Goal: Entertainment & Leisure: Consume media (video, audio)

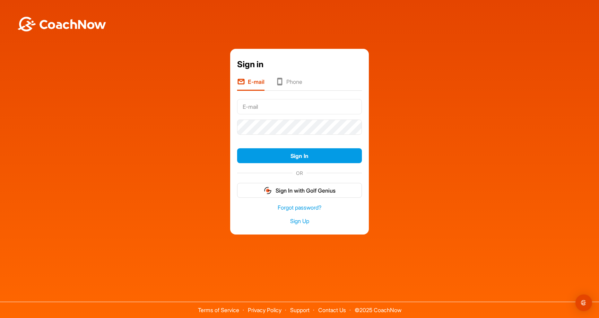
click at [278, 103] on input "text" at bounding box center [299, 106] width 125 height 15
type input "[EMAIL_ADDRESS][DOMAIN_NAME]"
click at [300, 156] on button "Sign In" at bounding box center [299, 155] width 125 height 15
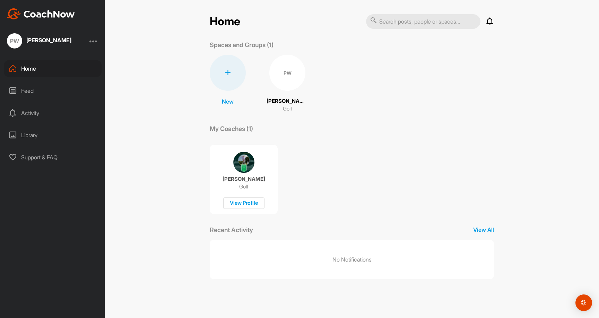
click at [255, 165] on div "[PERSON_NAME] Golf View Profile" at bounding box center [244, 179] width 68 height 69
click at [283, 80] on div "PW" at bounding box center [287, 73] width 36 height 36
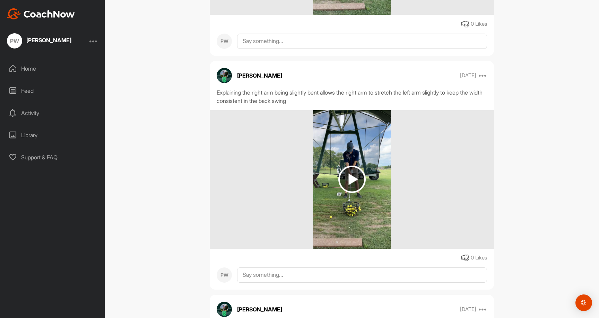
click at [354, 105] on div "Explaining the right arm being slightly bent allows the right arm to stretch th…" at bounding box center [352, 96] width 270 height 17
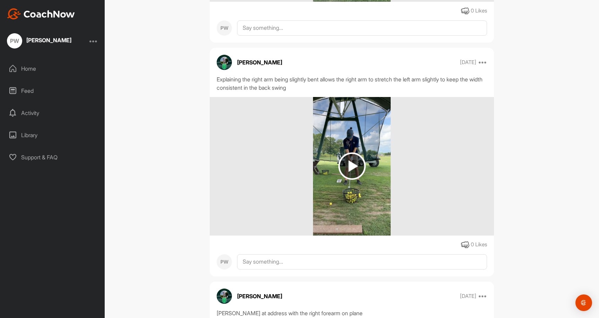
scroll to position [2255, 0]
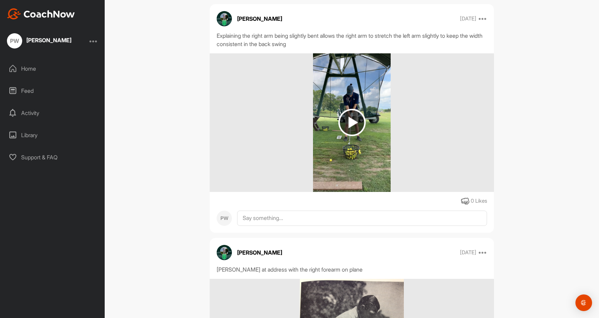
click at [348, 136] on img at bounding box center [351, 122] width 27 height 27
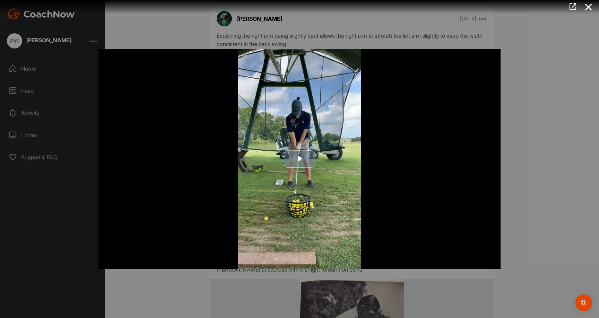
click at [300, 159] on span "Video Player" at bounding box center [300, 159] width 0 height 0
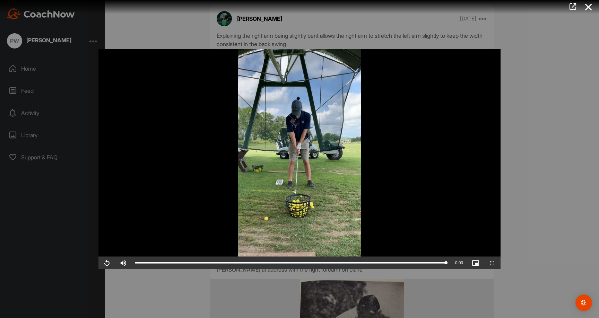
click at [533, 99] on div at bounding box center [299, 159] width 599 height 318
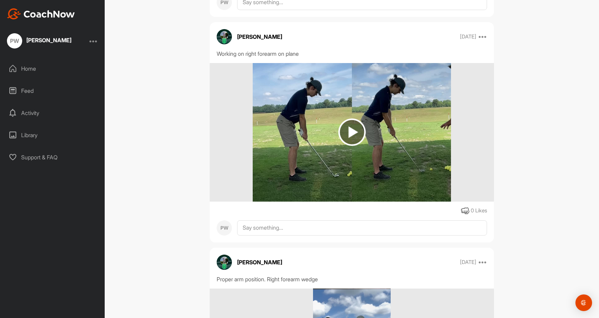
scroll to position [2724, 0]
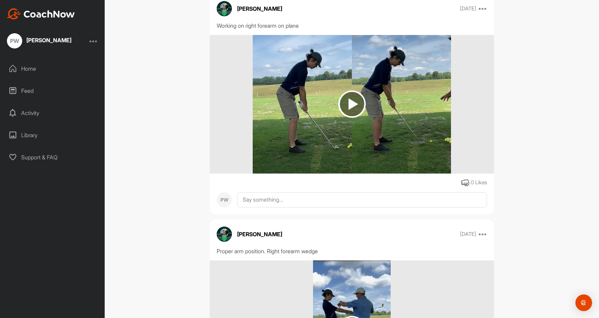
click at [352, 118] on img at bounding box center [351, 104] width 27 height 27
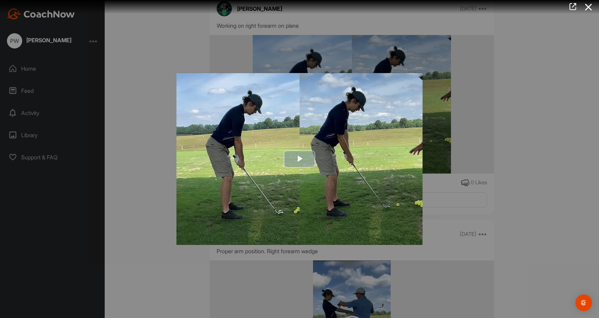
click at [300, 159] on span "Video Player" at bounding box center [300, 159] width 0 height 0
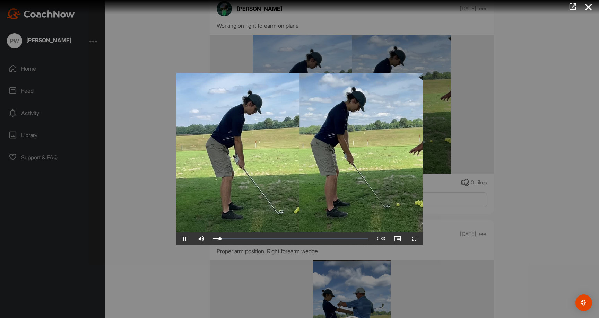
click at [470, 152] on div at bounding box center [299, 159] width 599 height 318
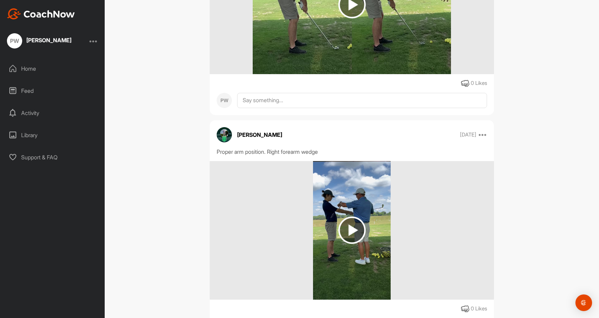
scroll to position [2994, 0]
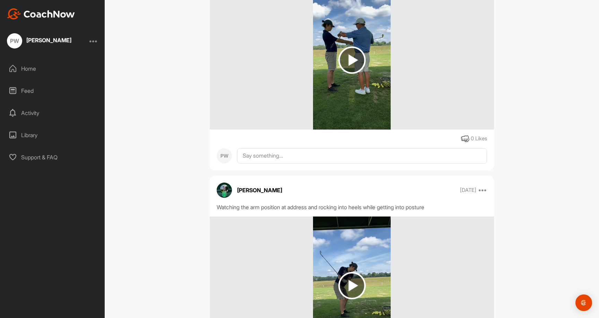
click at [357, 74] on img at bounding box center [351, 59] width 27 height 27
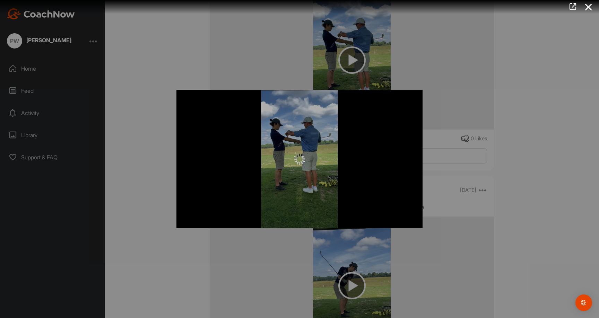
scroll to position [0, 0]
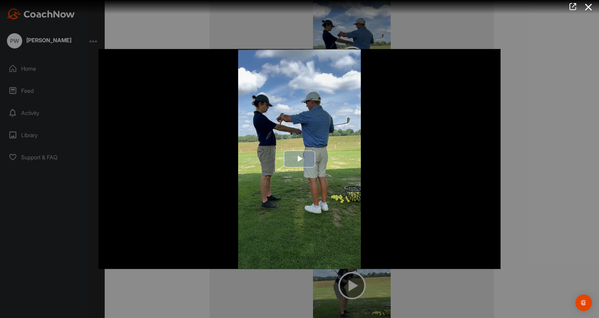
click at [300, 159] on span "Video Player" at bounding box center [300, 159] width 0 height 0
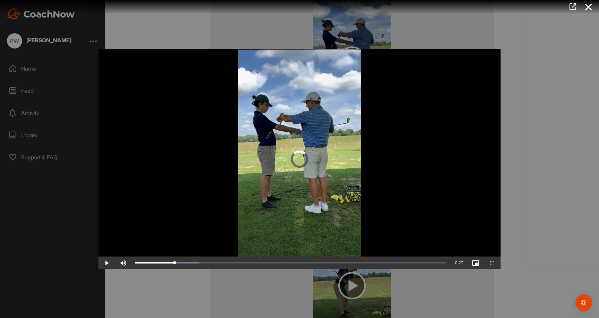
drag, startPoint x: 176, startPoint y: 271, endPoint x: 118, endPoint y: 271, distance: 57.9
click at [118, 269] on div "Play Skip Backward Skip Forward Mute 100% Current Time 0:03 / Duration 0:30 Loa…" at bounding box center [299, 263] width 402 height 12
click at [104, 263] on span "Video Player" at bounding box center [106, 263] width 17 height 0
click at [106, 263] on span "Video Player" at bounding box center [106, 263] width 17 height 0
drag, startPoint x: 129, startPoint y: 271, endPoint x: 151, endPoint y: 271, distance: 21.5
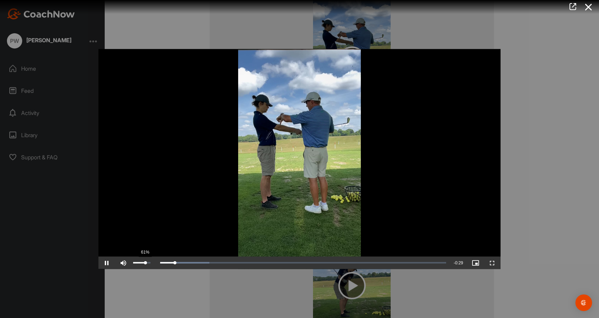
click at [149, 269] on div "Mute 61%" at bounding box center [136, 263] width 42 height 12
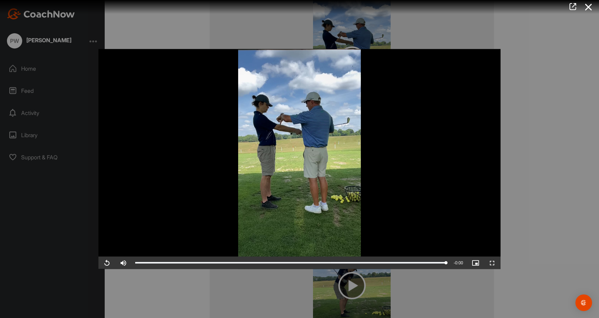
click at [193, 183] on video "Video Player" at bounding box center [299, 159] width 402 height 220
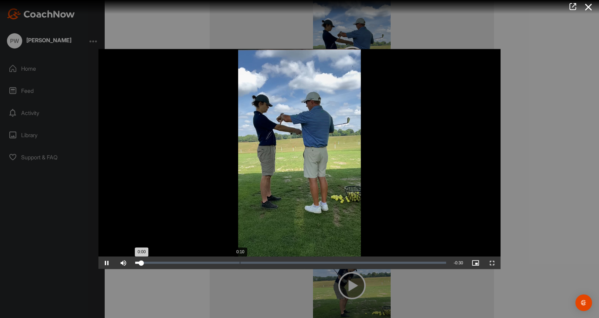
click at [240, 264] on div "Loaded : 0.00% 0:10 0:00" at bounding box center [290, 263] width 311 height 2
click at [391, 184] on video "Video Player" at bounding box center [299, 159] width 402 height 220
click at [388, 183] on video "Video Player" at bounding box center [299, 159] width 402 height 220
click at [387, 165] on video "Video Player" at bounding box center [299, 159] width 402 height 220
click at [331, 145] on video "Video Player" at bounding box center [299, 159] width 402 height 220
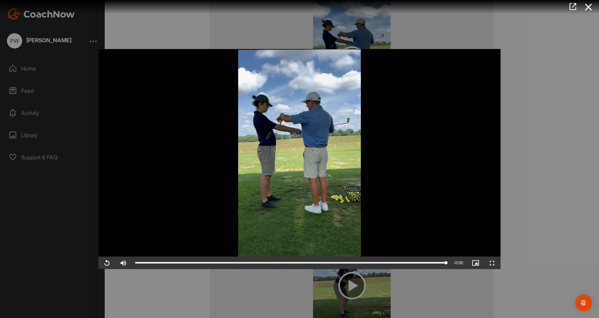
click at [536, 184] on div at bounding box center [299, 159] width 599 height 318
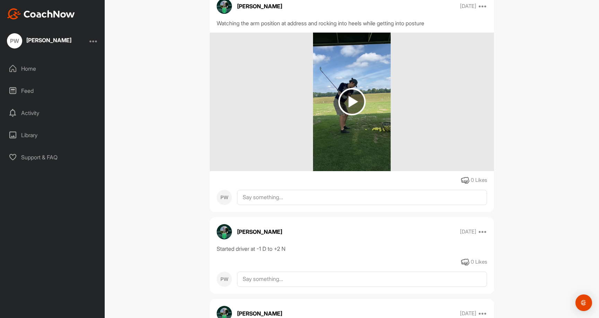
scroll to position [3173, 0]
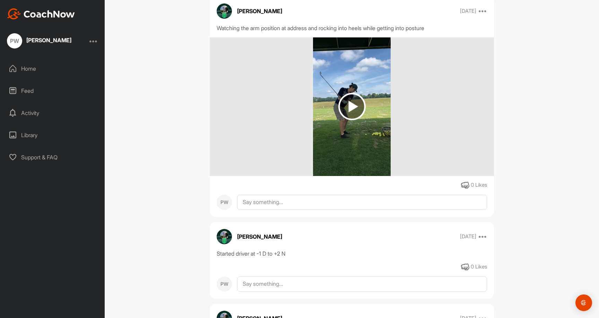
click at [354, 117] on img at bounding box center [351, 106] width 27 height 27
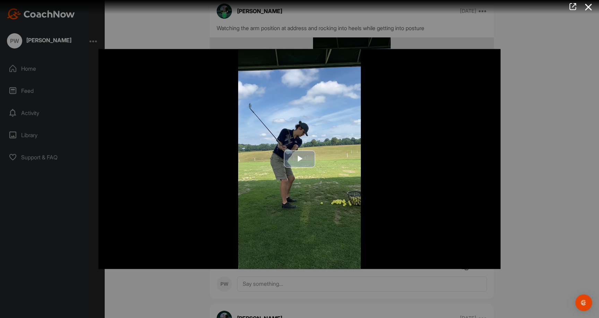
click at [300, 159] on span "Video Player" at bounding box center [300, 159] width 0 height 0
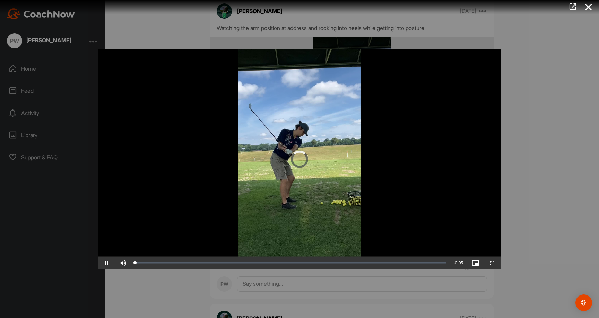
click at [536, 126] on div at bounding box center [299, 159] width 599 height 318
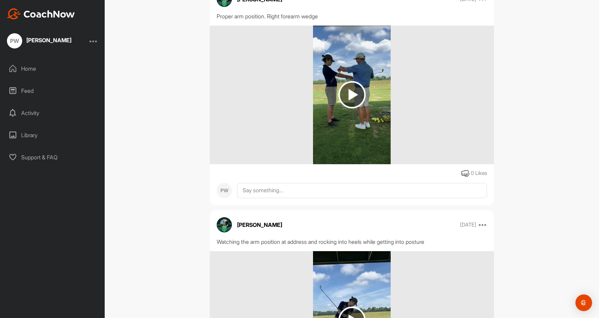
scroll to position [2934, 0]
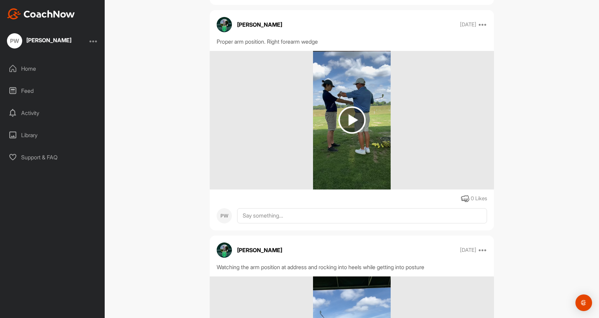
click at [345, 134] on img at bounding box center [351, 119] width 27 height 27
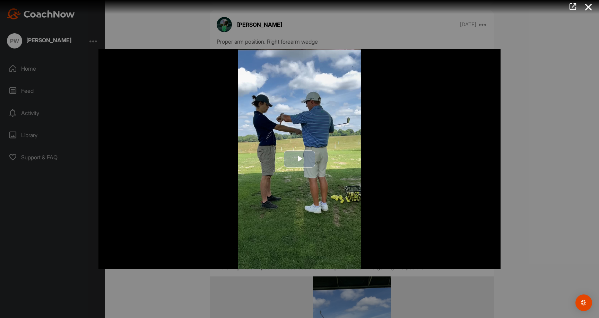
click at [301, 146] on img "Video Player" at bounding box center [299, 159] width 402 height 220
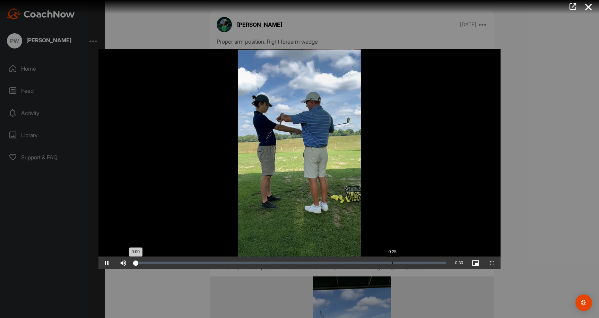
click at [393, 264] on div "0:25" at bounding box center [393, 263] width 0 height 2
click at [514, 196] on div at bounding box center [299, 159] width 599 height 318
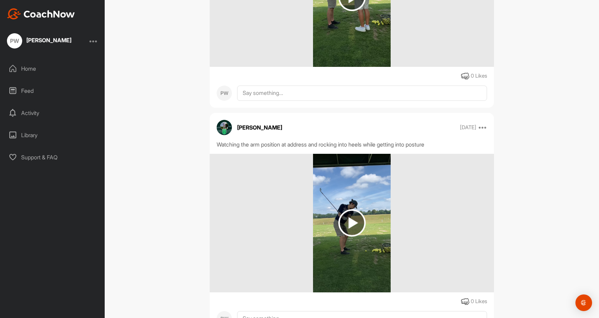
scroll to position [3098, 0]
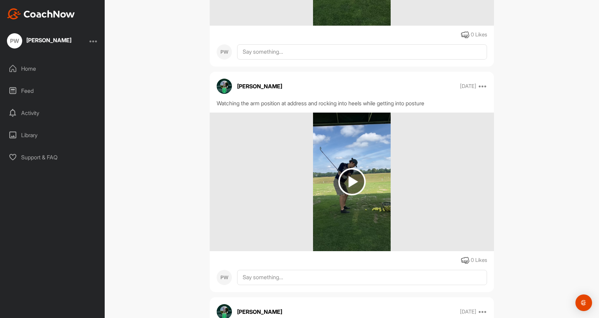
click at [344, 192] on img at bounding box center [351, 181] width 27 height 27
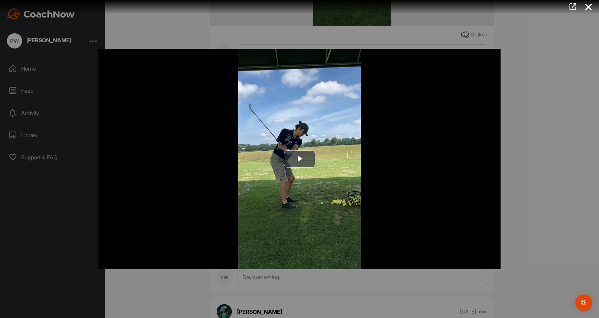
click at [530, 165] on div at bounding box center [299, 159] width 599 height 318
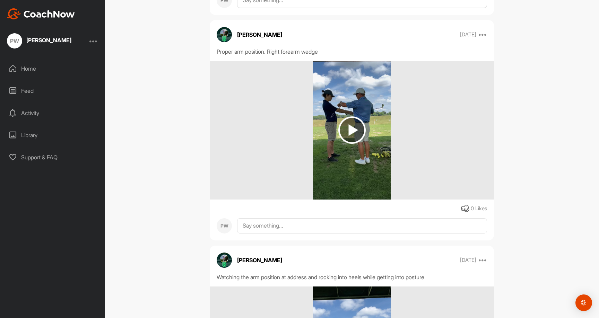
scroll to position [2892, 0]
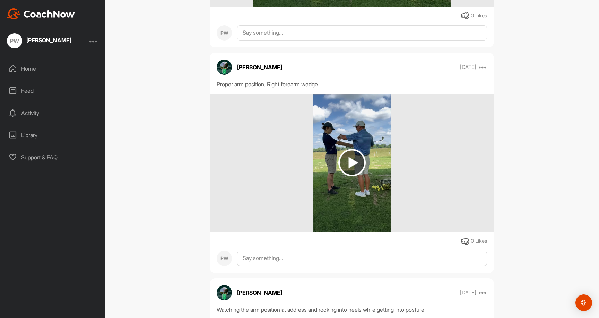
click at [337, 170] on img at bounding box center [351, 163] width 77 height 139
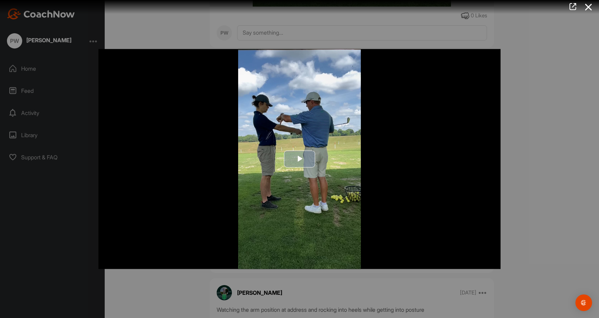
click at [300, 159] on span "Video Player" at bounding box center [300, 159] width 0 height 0
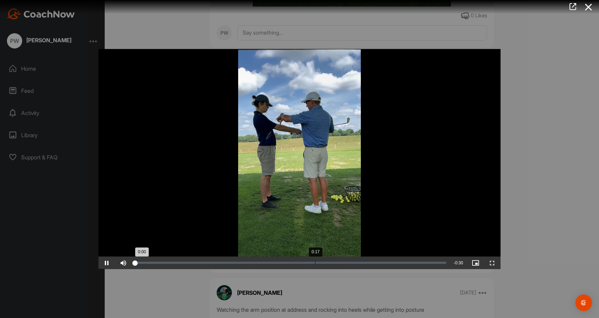
click at [317, 269] on div "Loaded : 0.00% 0:17 0:00" at bounding box center [291, 263] width 318 height 12
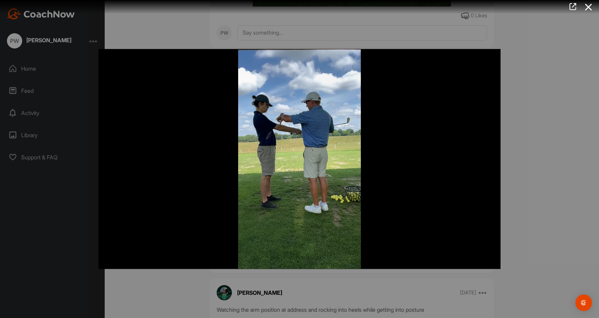
click at [521, 177] on div at bounding box center [299, 159] width 599 height 318
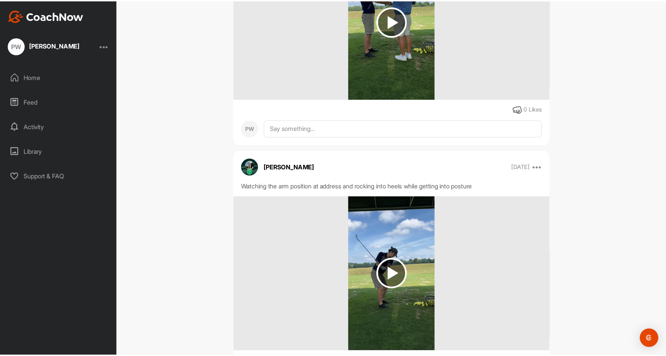
scroll to position [3068, 0]
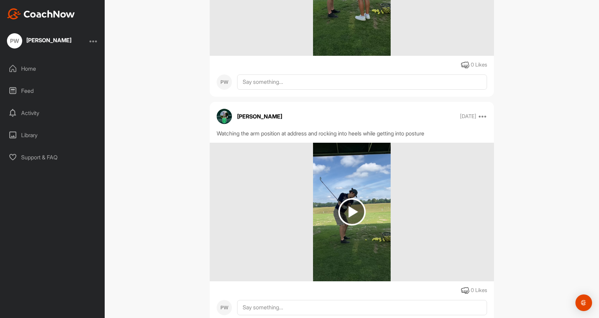
click at [359, 226] on img at bounding box center [351, 211] width 27 height 27
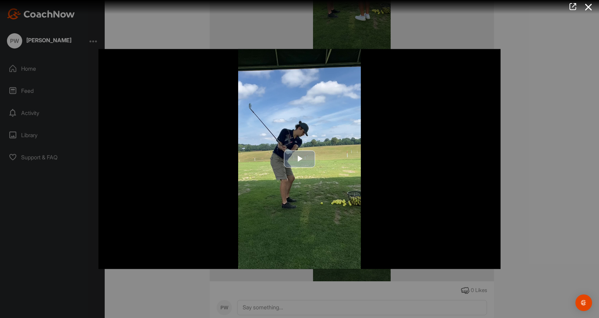
click at [300, 159] on span "Video Player" at bounding box center [300, 159] width 0 height 0
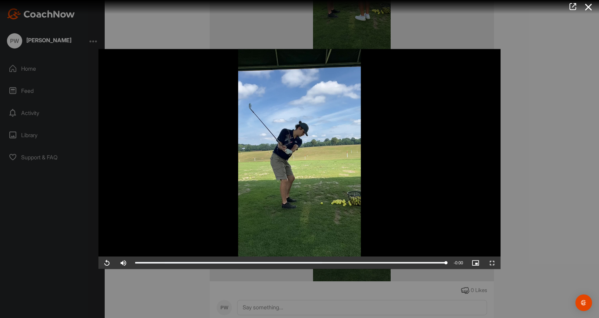
click at [551, 155] on div at bounding box center [299, 159] width 599 height 318
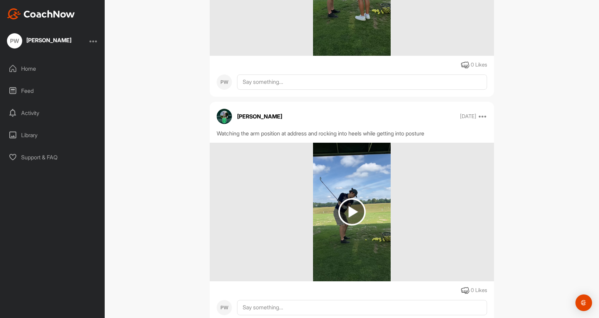
click at [348, 226] on img at bounding box center [351, 211] width 27 height 27
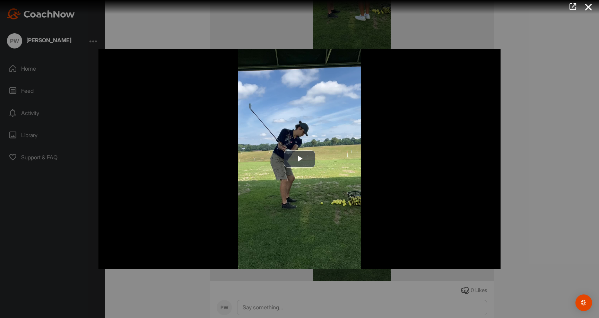
click at [516, 153] on div at bounding box center [299, 159] width 599 height 318
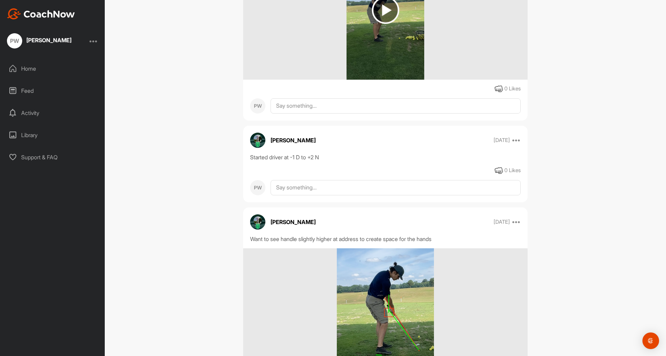
scroll to position [3286, 0]
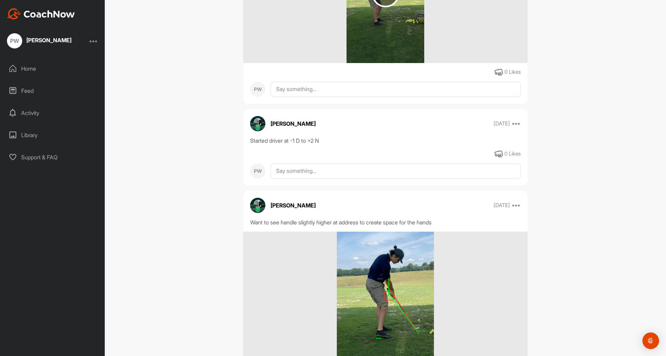
click at [211, 180] on div "[PERSON_NAME] White Golf Space Settings Your Notifications Leave Space Timeline…" at bounding box center [385, 178] width 561 height 356
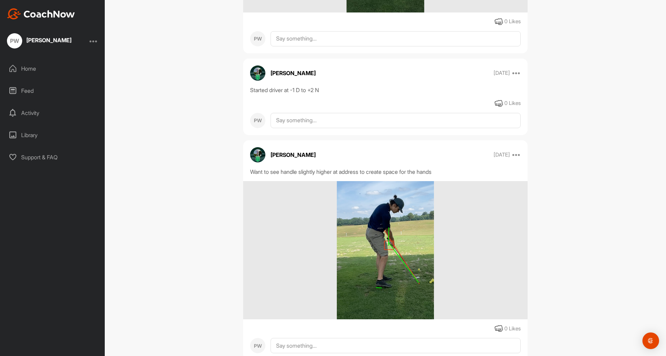
scroll to position [3480, 0]
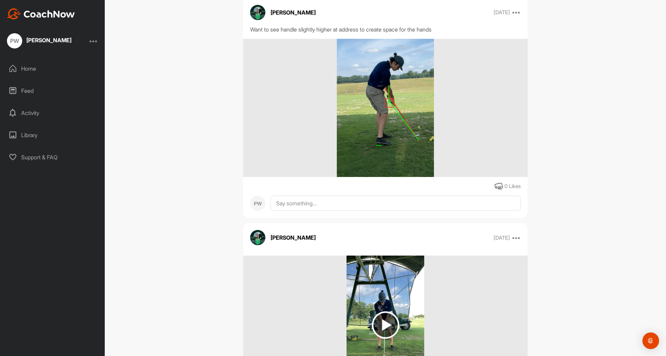
click at [562, 93] on div "[PERSON_NAME] White Golf Space Settings Your Notifications Leave Space Timeline…" at bounding box center [385, 178] width 561 height 356
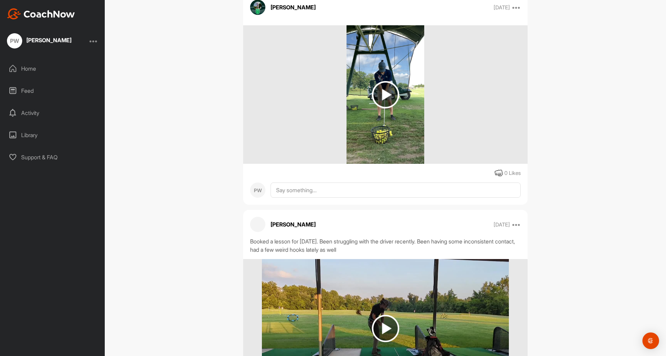
click at [400, 110] on img at bounding box center [384, 94] width 77 height 139
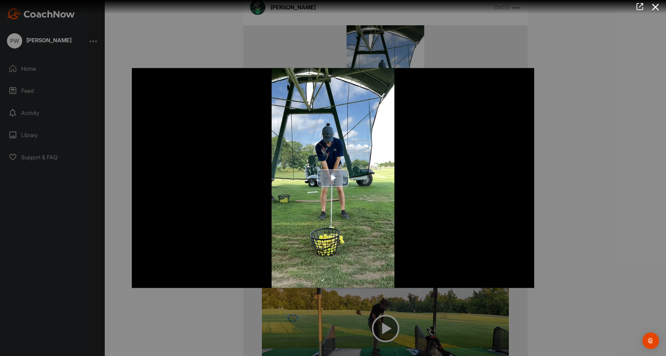
click at [333, 178] on span "Video Player" at bounding box center [333, 178] width 0 height 0
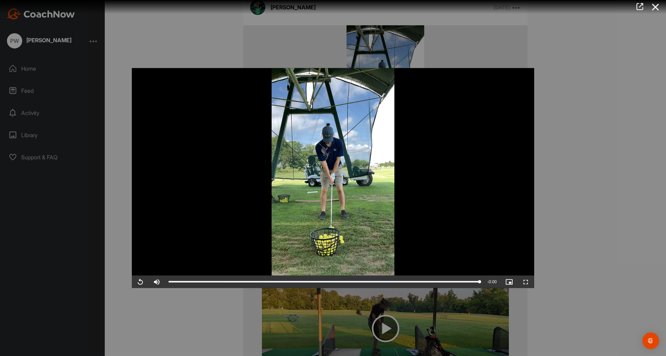
click at [599, 191] on div at bounding box center [333, 178] width 666 height 356
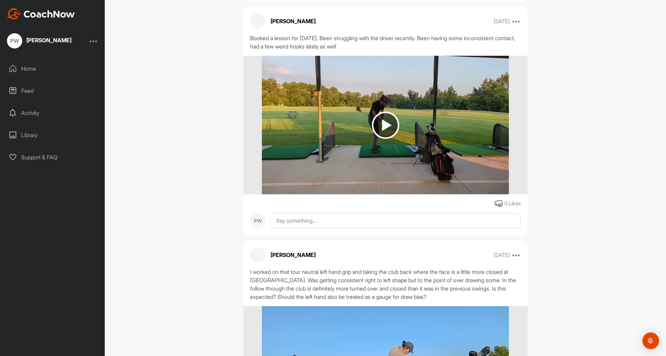
scroll to position [3914, 0]
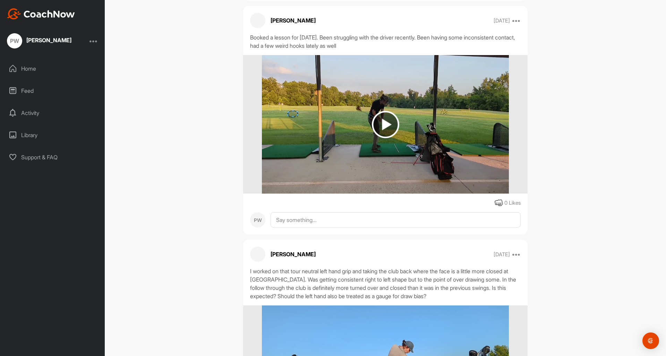
click at [588, 144] on div "[PERSON_NAME] White Golf Space Settings Your Notifications Leave Space Timeline…" at bounding box center [385, 178] width 561 height 356
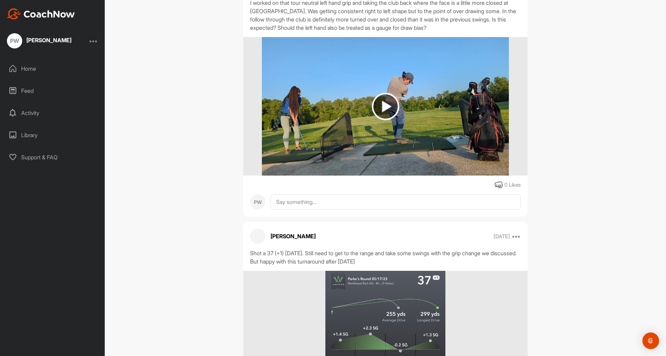
scroll to position [4132, 0]
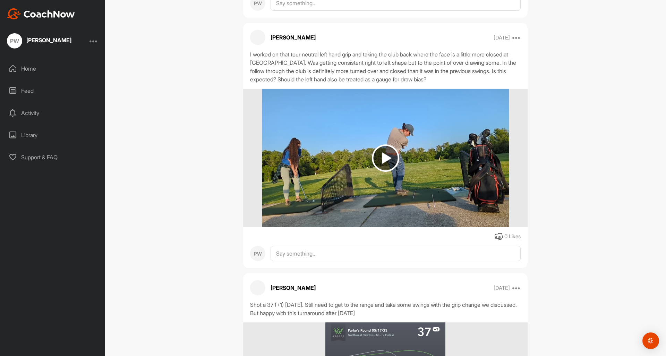
click at [563, 138] on div "[PERSON_NAME] White Golf Space Settings Your Notifications Leave Space Timeline…" at bounding box center [385, 178] width 561 height 356
click at [562, 136] on div "[PERSON_NAME] White Golf Space Settings Your Notifications Leave Space Timeline…" at bounding box center [385, 178] width 561 height 356
click at [391, 172] on img at bounding box center [385, 158] width 27 height 27
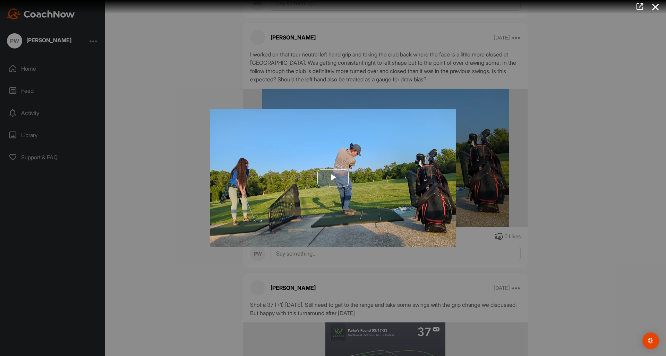
click at [333, 178] on span "Video Player" at bounding box center [333, 178] width 0 height 0
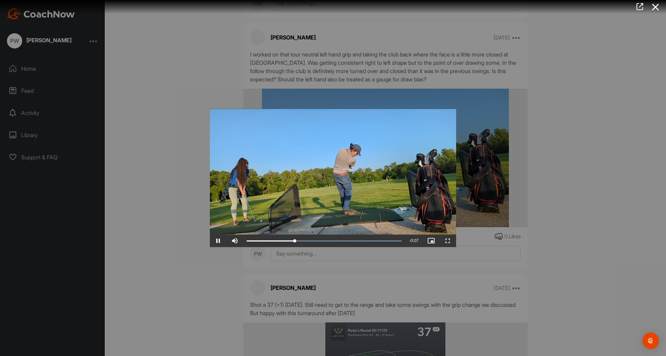
click at [215, 241] on span "Video Player" at bounding box center [218, 241] width 17 height 0
drag, startPoint x: 285, startPoint y: 241, endPoint x: 259, endPoint y: 241, distance: 25.7
click at [258, 241] on div "0:01" at bounding box center [253, 241] width 12 height 2
drag, startPoint x: 250, startPoint y: 242, endPoint x: 239, endPoint y: 242, distance: 11.4
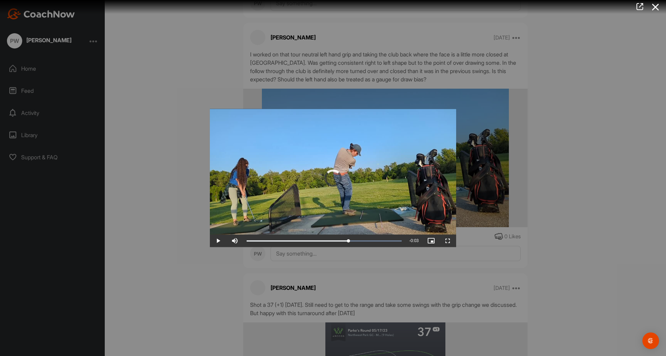
click at [239, 242] on div "Play Skip Backward Skip Forward Mute 0% Current Time 0:06 / Duration 0:09 Loade…" at bounding box center [333, 241] width 246 height 12
click at [219, 241] on span "Video Player" at bounding box center [218, 241] width 17 height 0
click at [184, 232] on div at bounding box center [333, 178] width 666 height 356
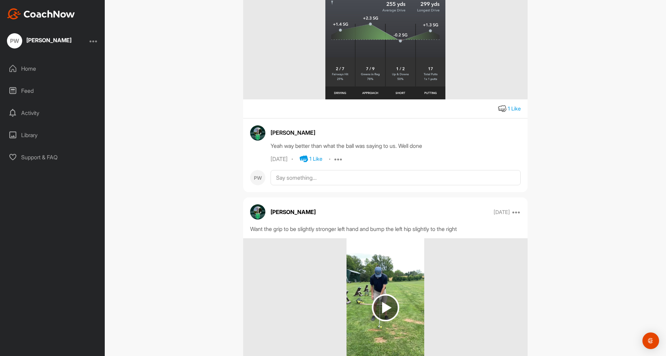
scroll to position [4574, 0]
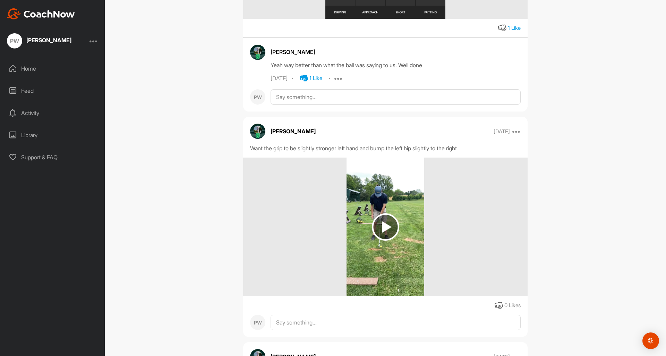
click at [207, 191] on div "[PERSON_NAME] White Golf Space Settings Your Notifications Leave Space Timeline…" at bounding box center [385, 178] width 561 height 356
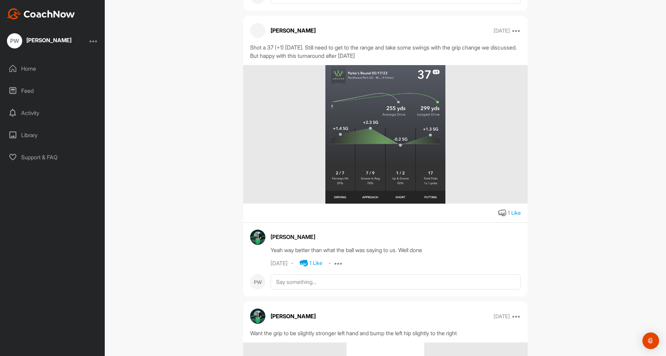
scroll to position [4389, 0]
click at [192, 153] on div "[PERSON_NAME] White Golf Space Settings Your Notifications Leave Space Timeline…" at bounding box center [385, 178] width 561 height 356
click at [189, 156] on div "[PERSON_NAME] White Golf Space Settings Your Notifications Leave Space Timeline…" at bounding box center [385, 178] width 561 height 356
click at [190, 153] on div "[PERSON_NAME] White Golf Space Settings Your Notifications Leave Space Timeline…" at bounding box center [385, 178] width 561 height 356
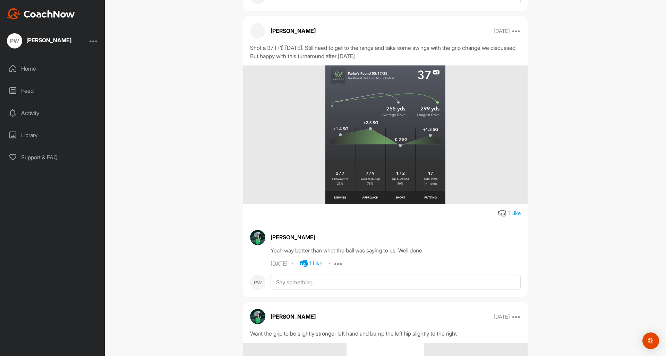
scroll to position [4394, 0]
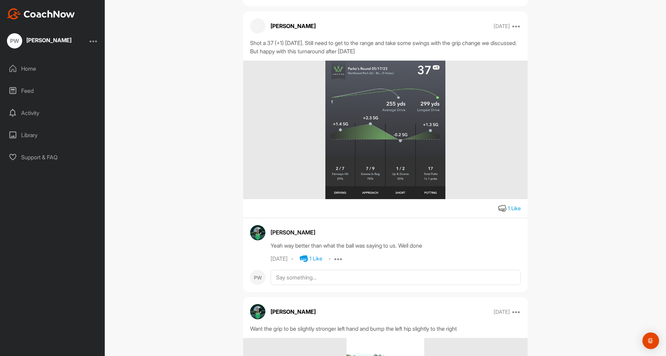
click at [194, 149] on div "[PERSON_NAME] White Golf Space Settings Your Notifications Leave Space Timeline…" at bounding box center [385, 178] width 561 height 356
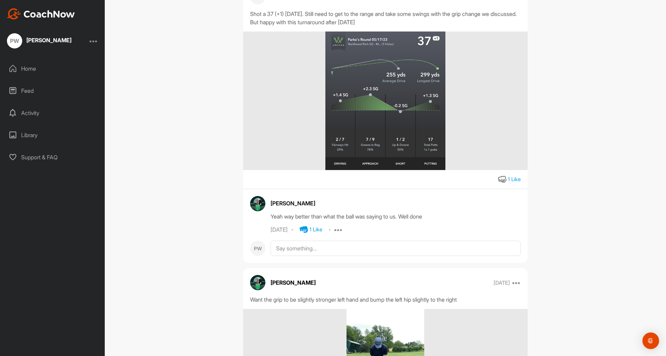
scroll to position [4424, 0]
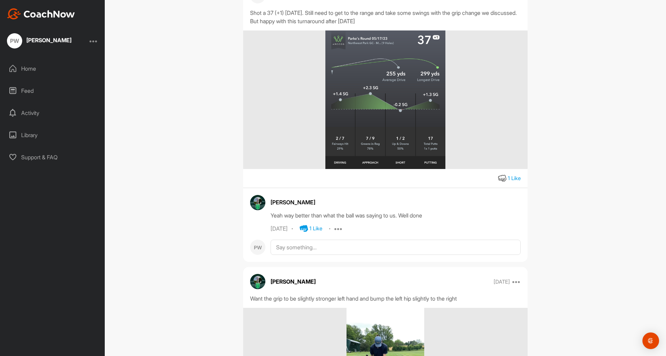
click at [209, 150] on div "[PERSON_NAME] White Golf Space Settings Your Notifications Leave Space Timeline…" at bounding box center [385, 178] width 561 height 356
click at [213, 142] on div "[PERSON_NAME] White Golf Space Settings Your Notifications Leave Space Timeline…" at bounding box center [385, 178] width 561 height 356
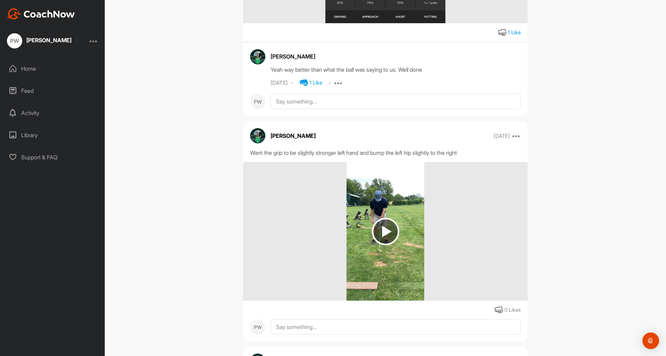
scroll to position [4646, 0]
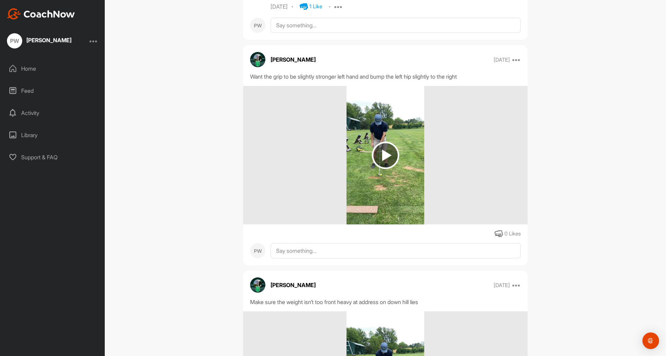
click at [387, 169] on img at bounding box center [385, 155] width 27 height 27
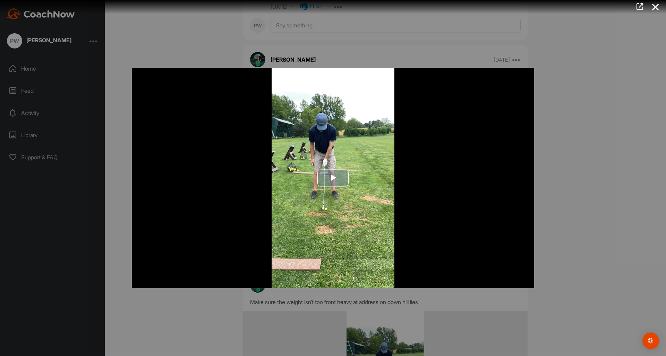
click at [333, 178] on span "Video Player" at bounding box center [333, 178] width 0 height 0
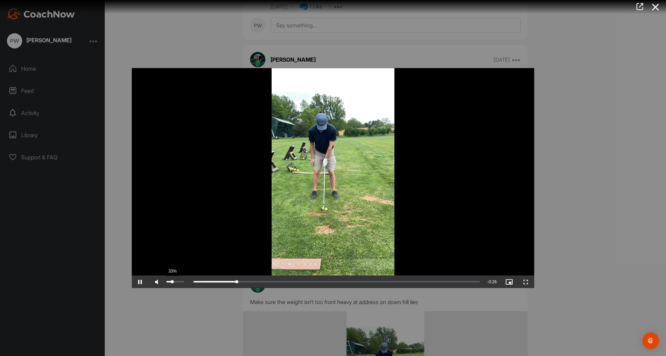
drag, startPoint x: 178, startPoint y: 290, endPoint x: 172, endPoint y: 290, distance: 6.2
click at [172, 283] on div "Volume Level" at bounding box center [169, 282] width 6 height 1
click at [139, 282] on span "Video Player" at bounding box center [140, 282] width 17 height 0
click at [140, 282] on span "Video Player" at bounding box center [140, 282] width 17 height 0
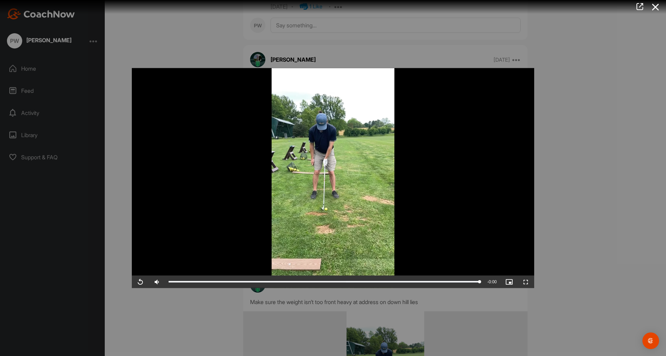
click at [121, 240] on div at bounding box center [333, 178] width 666 height 356
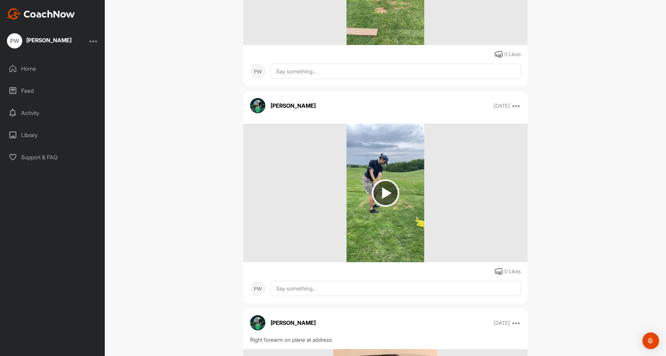
scroll to position [5067, 0]
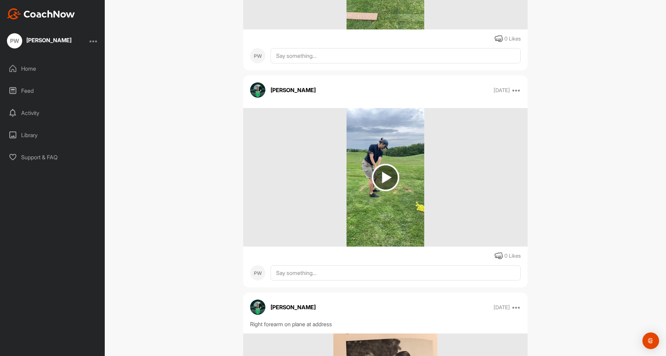
click at [388, 191] on img at bounding box center [385, 177] width 27 height 27
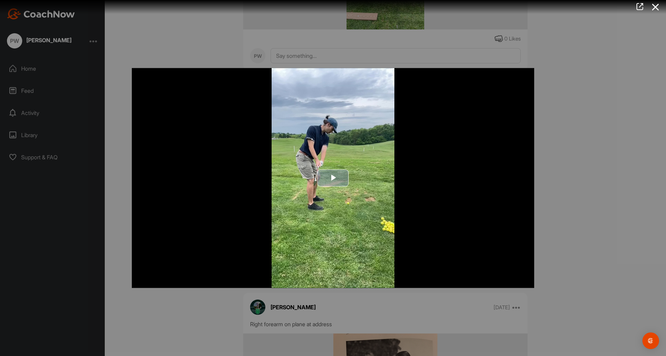
click at [337, 169] on img "Video Player" at bounding box center [333, 178] width 402 height 220
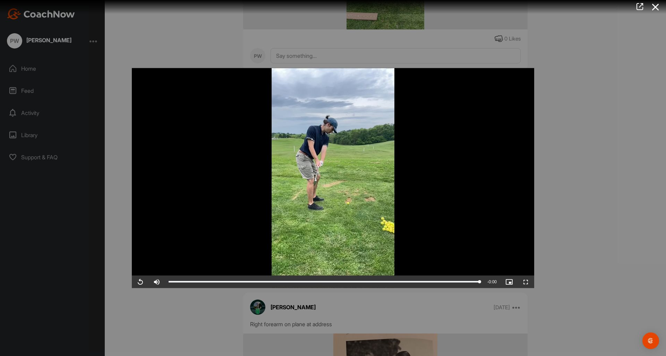
click at [140, 282] on span "Video Player" at bounding box center [140, 282] width 17 height 0
drag, startPoint x: 196, startPoint y: 289, endPoint x: 165, endPoint y: 289, distance: 31.2
click at [169, 283] on div "0:00" at bounding box center [174, 282] width 11 height 1
click at [132, 282] on span "Video Player" at bounding box center [140, 282] width 17 height 0
click at [139, 282] on span "Video Player" at bounding box center [140, 282] width 17 height 0
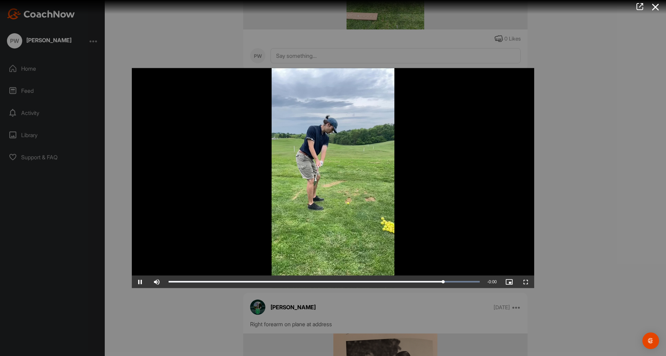
click at [114, 265] on div at bounding box center [333, 178] width 666 height 356
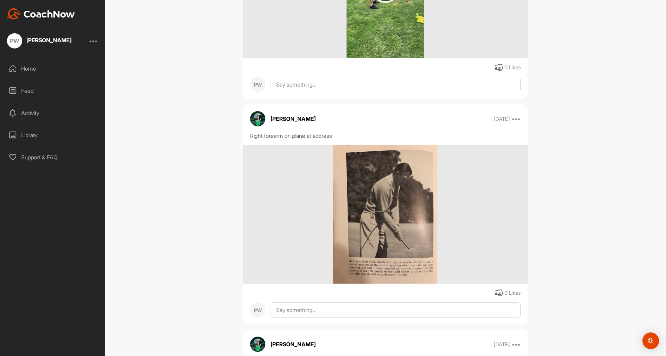
scroll to position [5290, 0]
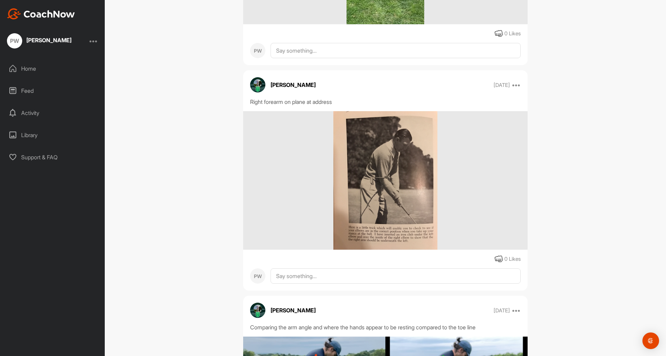
click at [181, 185] on div "[PERSON_NAME] White Golf Space Settings Your Notifications Leave Space Timeline…" at bounding box center [385, 178] width 561 height 356
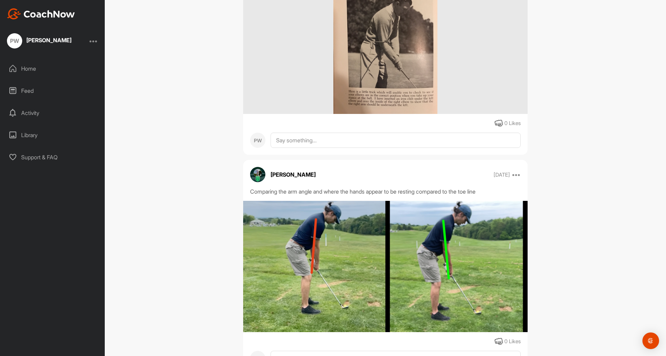
scroll to position [5438, 0]
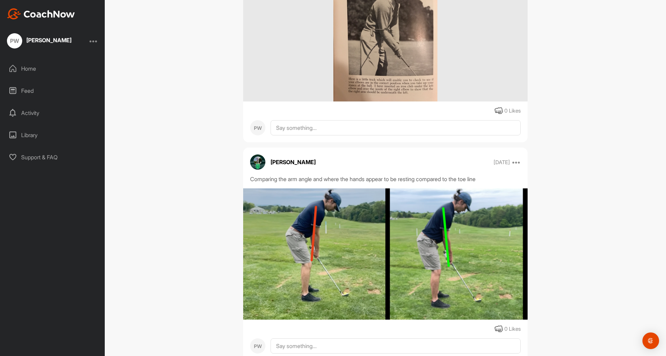
click at [185, 174] on div "[PERSON_NAME] White Golf Space Settings Your Notifications Leave Space Timeline…" at bounding box center [385, 178] width 561 height 356
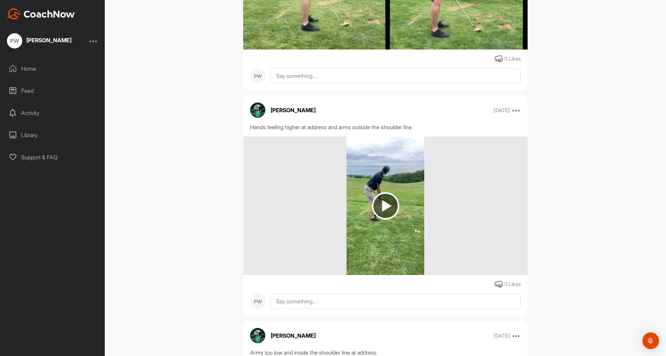
scroll to position [5715, 0]
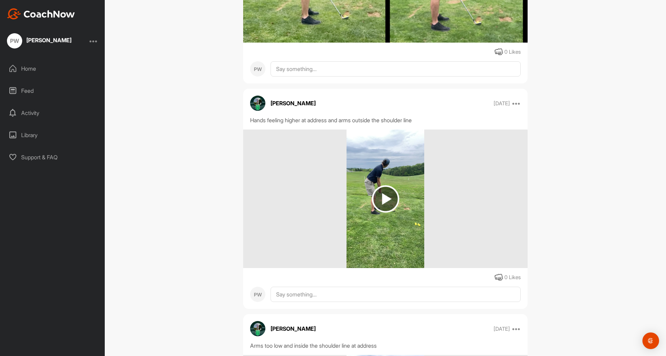
click at [203, 165] on div "[PERSON_NAME] White Golf Space Settings Your Notifications Leave Space Timeline…" at bounding box center [385, 178] width 561 height 356
click at [388, 213] on img at bounding box center [385, 199] width 27 height 27
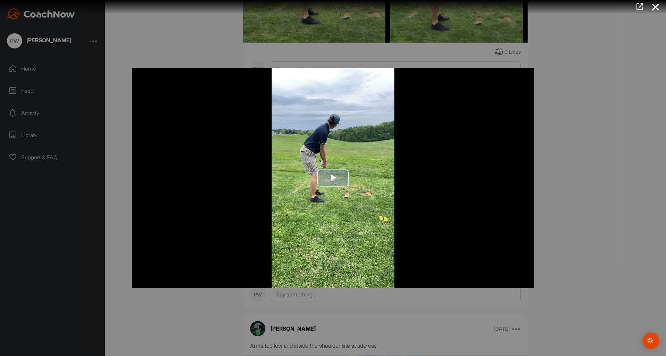
click at [333, 178] on span "Video Player" at bounding box center [333, 178] width 0 height 0
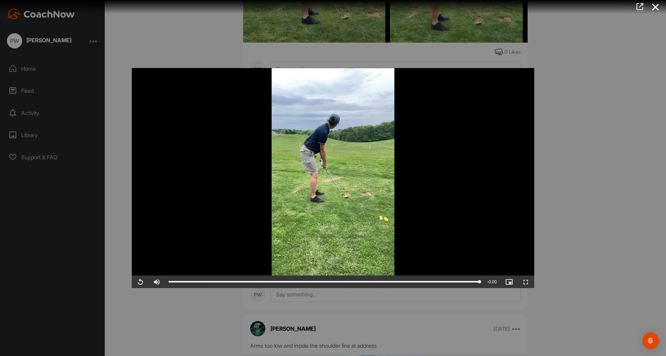
click at [112, 271] on div at bounding box center [333, 178] width 666 height 356
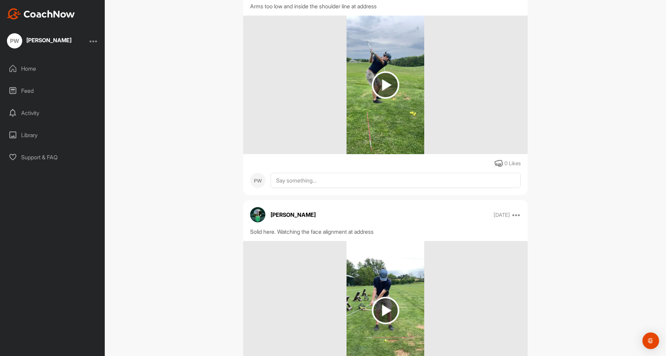
scroll to position [6159, 0]
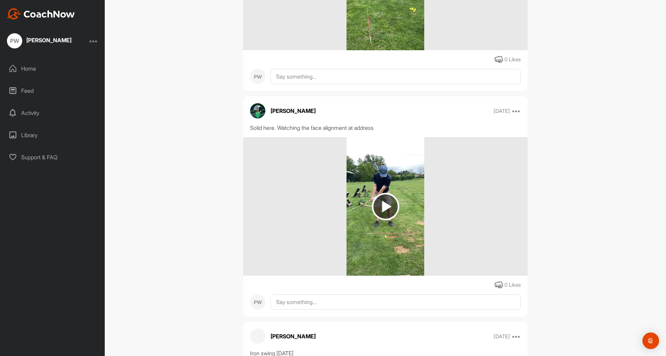
click at [214, 212] on div "[PERSON_NAME] White Golf Space Settings Your Notifications Leave Space Timeline…" at bounding box center [385, 178] width 561 height 356
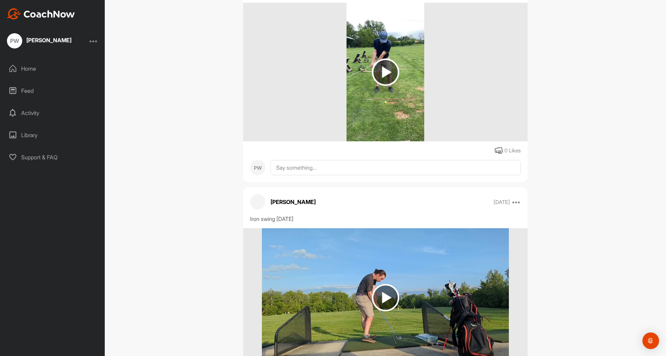
scroll to position [6292, 0]
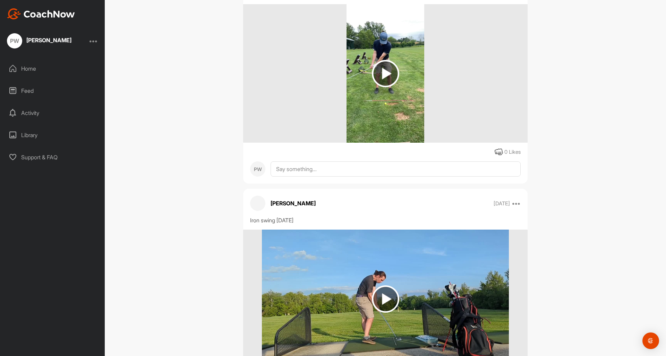
click at [380, 87] on img at bounding box center [385, 73] width 27 height 27
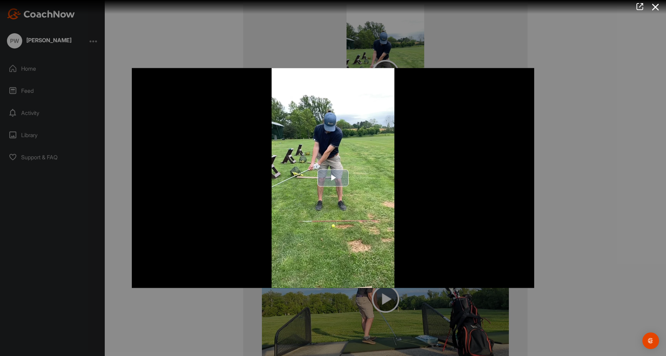
click at [333, 178] on span "Video Player" at bounding box center [333, 178] width 0 height 0
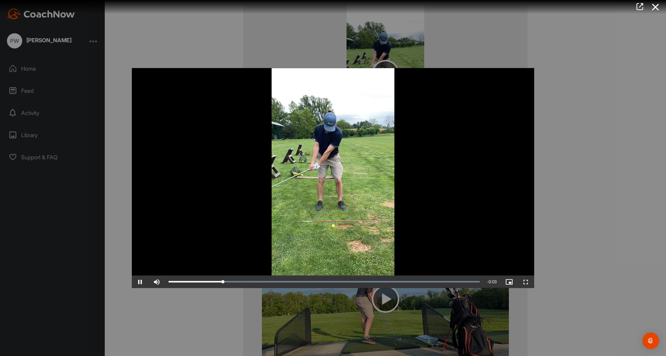
click at [138, 282] on span "Video Player" at bounding box center [140, 282] width 17 height 0
click at [114, 269] on div at bounding box center [333, 178] width 666 height 356
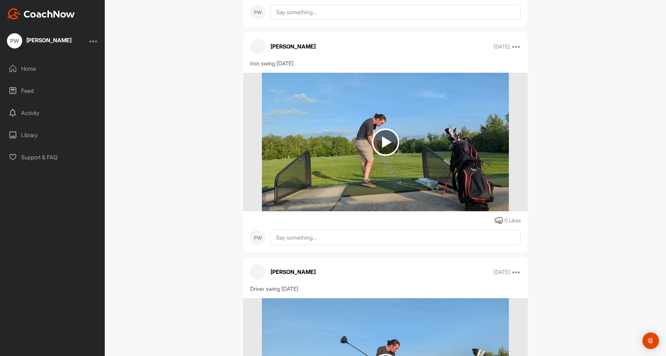
scroll to position [6789, 0]
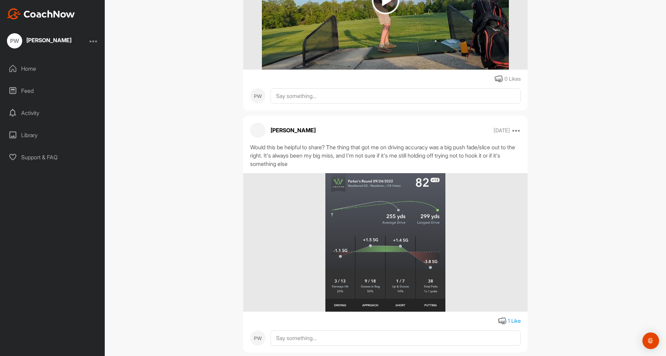
click at [195, 198] on div "[PERSON_NAME] White Golf Space Settings Your Notifications Leave Space Timeline…" at bounding box center [385, 178] width 561 height 356
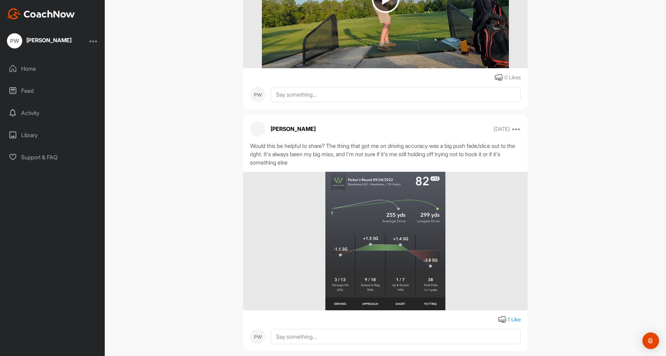
click at [192, 193] on div "[PERSON_NAME] White Golf Space Settings Your Notifications Leave Space Timeline…" at bounding box center [385, 178] width 561 height 356
click at [191, 195] on div "[PERSON_NAME] White Golf Space Settings Your Notifications Leave Space Timeline…" at bounding box center [385, 178] width 561 height 356
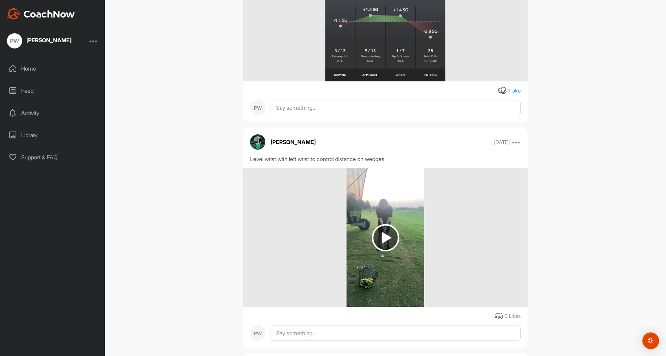
scroll to position [7066, 0]
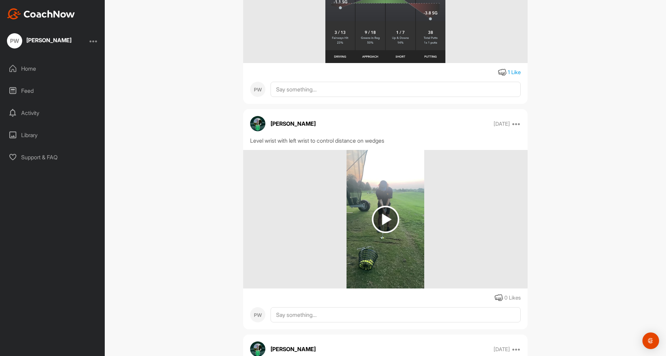
click at [191, 192] on div "[PERSON_NAME] White Golf Space Settings Your Notifications Leave Space Timeline…" at bounding box center [385, 178] width 561 height 356
click at [206, 215] on div "[PERSON_NAME] White Golf Space Settings Your Notifications Leave Space Timeline…" at bounding box center [385, 178] width 561 height 356
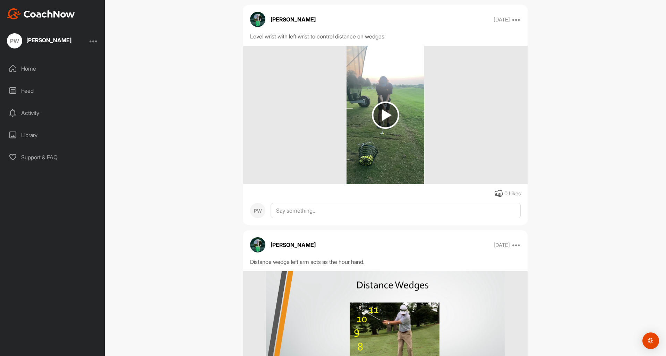
scroll to position [7170, 0]
click at [393, 129] on img at bounding box center [385, 115] width 27 height 27
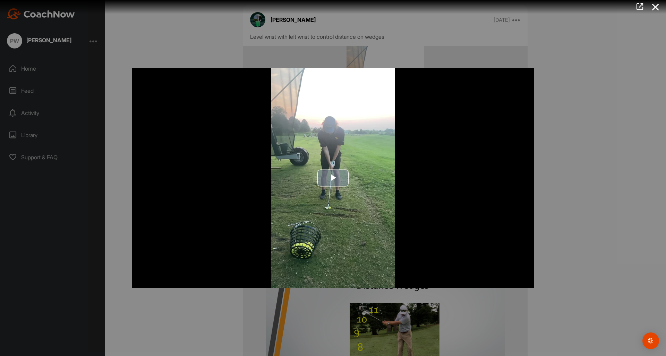
click at [333, 178] on span "Video Player" at bounding box center [333, 178] width 0 height 0
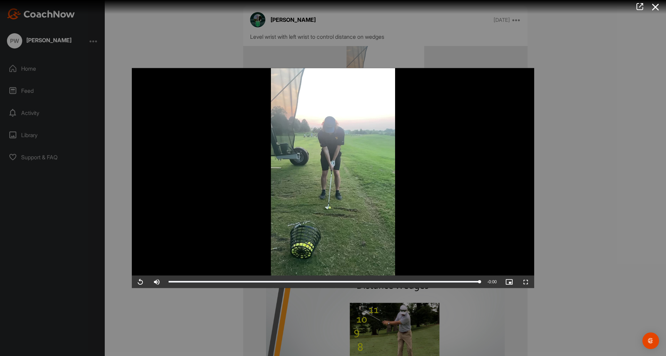
click at [201, 318] on div at bounding box center [333, 178] width 666 height 356
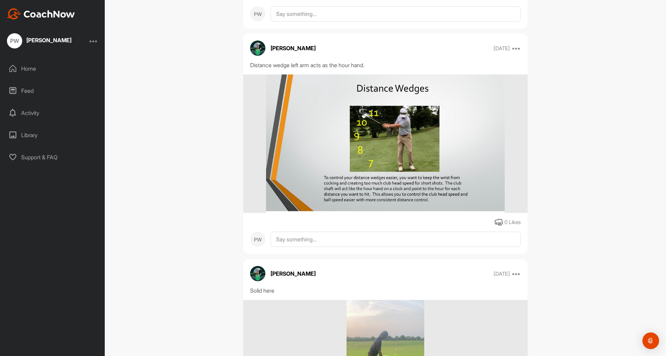
scroll to position [7423, 0]
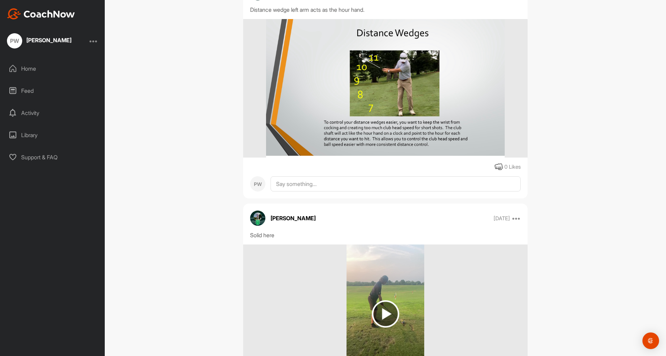
click at [168, 163] on div "[PERSON_NAME] White Golf Space Settings Your Notifications Leave Space Timeline…" at bounding box center [385, 178] width 561 height 356
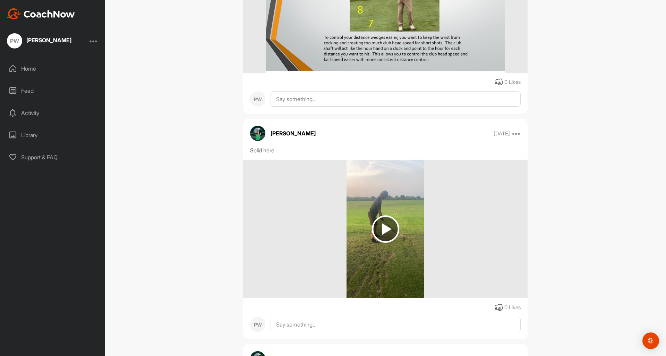
scroll to position [7506, 0]
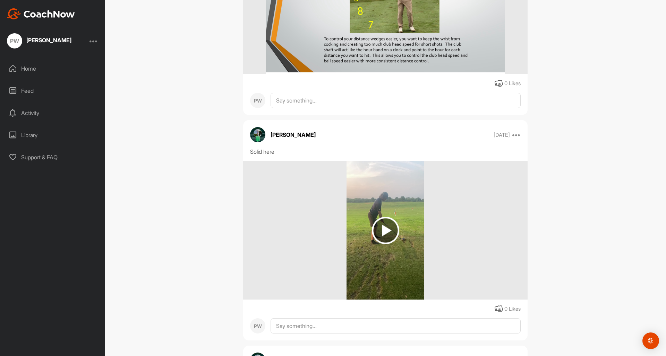
click at [164, 155] on div "[PERSON_NAME] White Golf Space Settings Your Notifications Leave Space Timeline…" at bounding box center [385, 178] width 561 height 356
click at [163, 149] on div "[PERSON_NAME] White Golf Space Settings Your Notifications Leave Space Timeline…" at bounding box center [385, 178] width 561 height 356
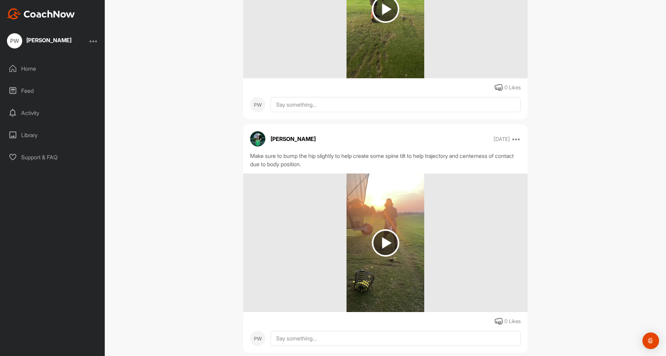
scroll to position [7756, 0]
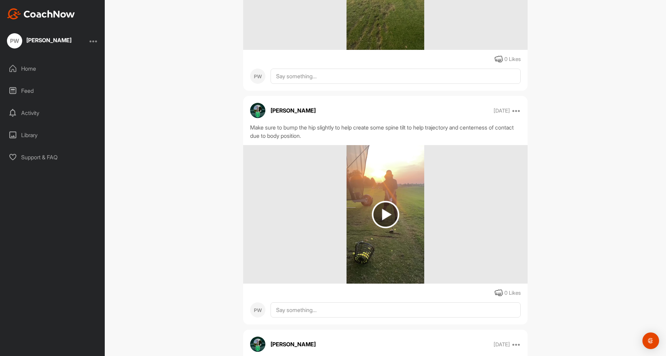
click at [198, 183] on div "[PERSON_NAME] White Golf Space Settings Your Notifications Leave Space Timeline…" at bounding box center [385, 178] width 561 height 356
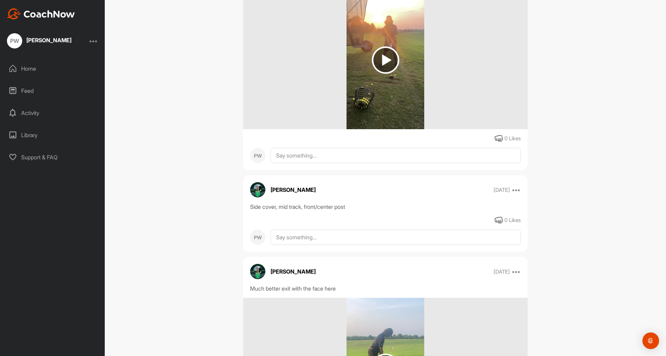
scroll to position [7971, 0]
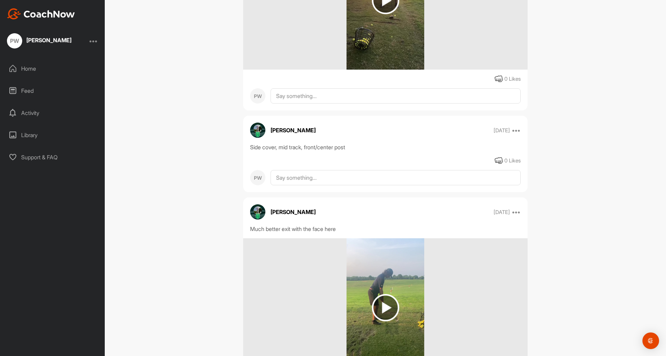
click at [188, 190] on div "[PERSON_NAME] White Golf Space Settings Your Notifications Leave Space Timeline…" at bounding box center [385, 178] width 561 height 356
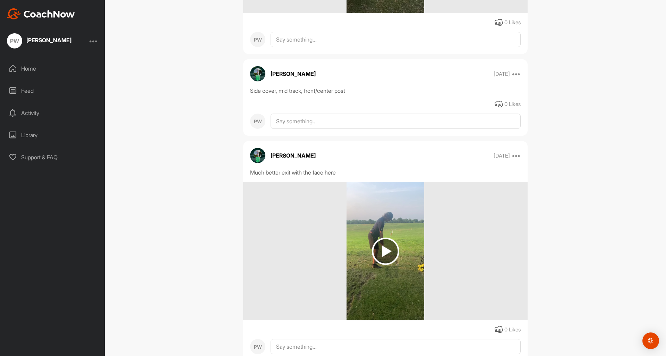
scroll to position [8090, 0]
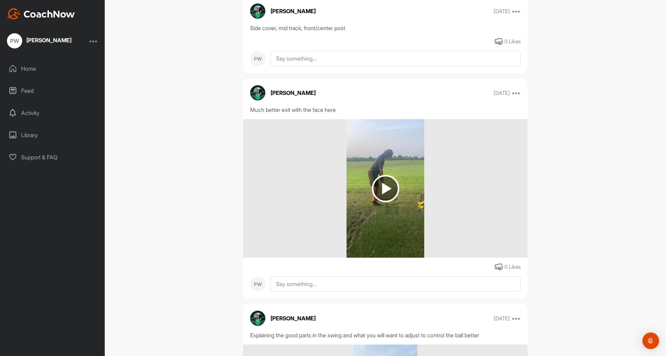
click at [179, 172] on div "[PERSON_NAME] White Golf Space Settings Your Notifications Leave Space Timeline…" at bounding box center [385, 178] width 561 height 356
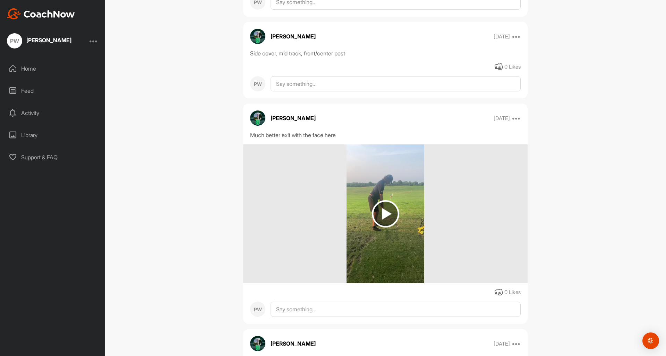
scroll to position [8097, 0]
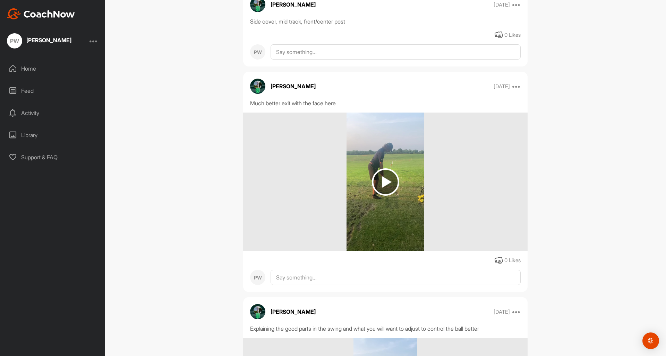
click at [554, 164] on div "[PERSON_NAME] White Golf Space Settings Your Notifications Leave Space Timeline…" at bounding box center [385, 178] width 561 height 356
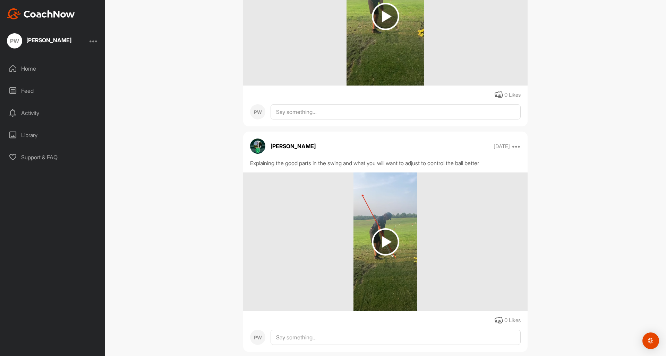
scroll to position [8282, 0]
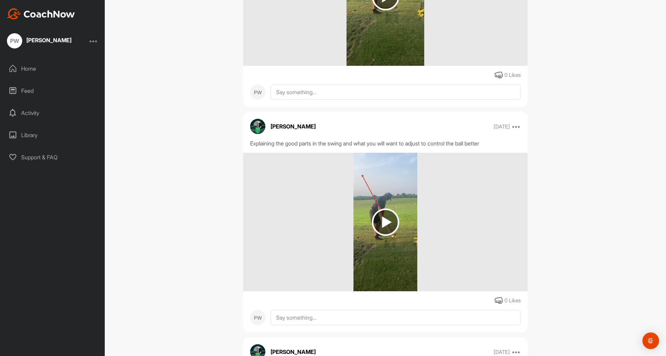
click at [579, 171] on div "[PERSON_NAME] White Golf Space Settings Your Notifications Leave Space Timeline…" at bounding box center [385, 178] width 561 height 356
click at [388, 232] on img at bounding box center [385, 222] width 27 height 27
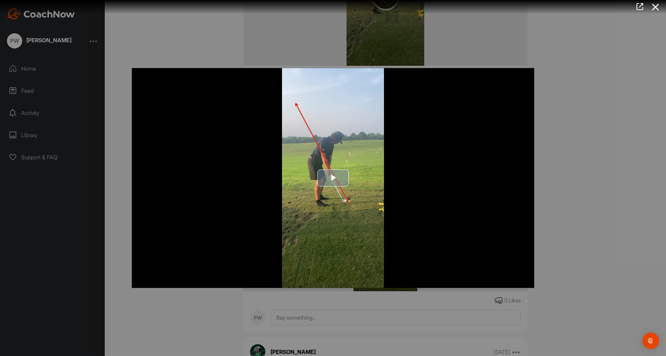
click at [333, 178] on span "Video Player" at bounding box center [333, 178] width 0 height 0
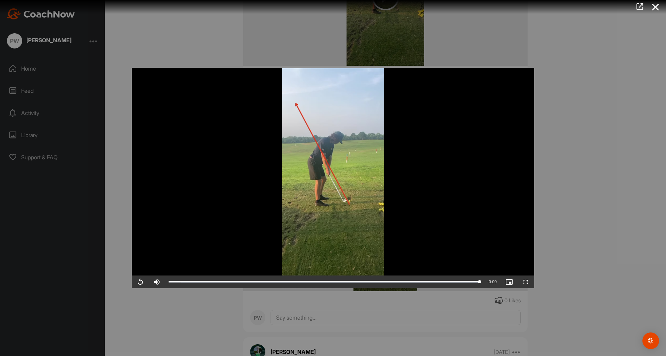
click at [559, 138] on div at bounding box center [333, 178] width 666 height 356
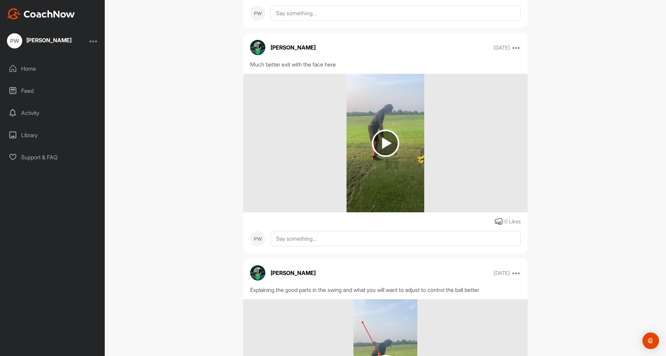
scroll to position [8090, 0]
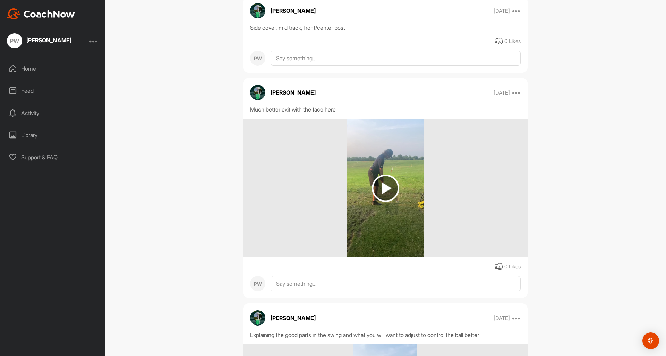
click at [396, 202] on img at bounding box center [385, 188] width 27 height 27
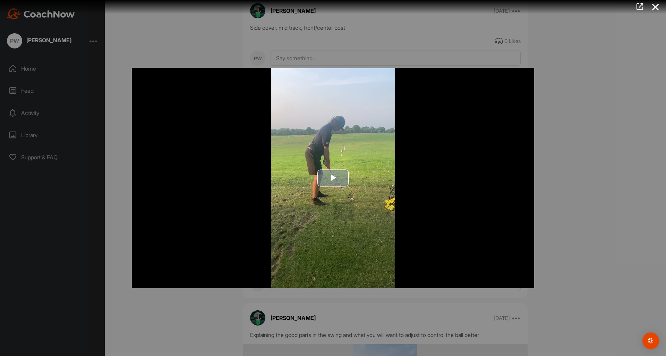
click at [333, 178] on span "Video Player" at bounding box center [333, 178] width 0 height 0
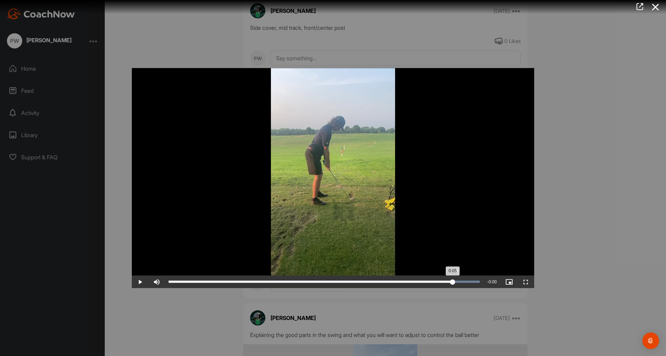
drag, startPoint x: 462, startPoint y: 288, endPoint x: 445, endPoint y: 288, distance: 16.6
click at [445, 288] on div "Loaded : 100.00% 0:05 0:05" at bounding box center [324, 282] width 318 height 12
drag, startPoint x: 440, startPoint y: 288, endPoint x: 417, endPoint y: 288, distance: 23.6
click at [417, 283] on div "0:04" at bounding box center [293, 282] width 248 height 2
click at [566, 226] on div at bounding box center [333, 178] width 666 height 356
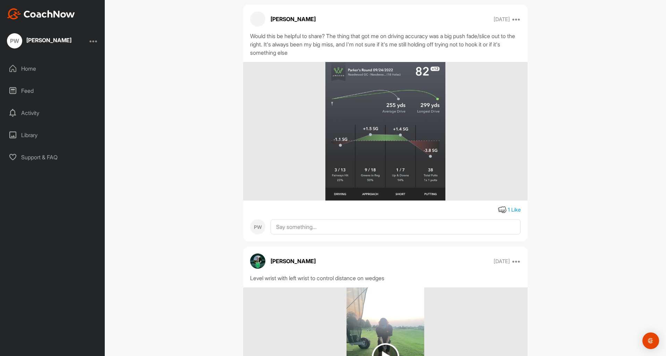
scroll to position [6884, 0]
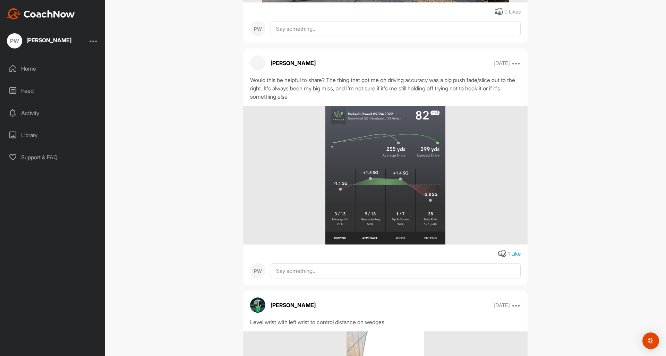
click at [576, 144] on div "[PERSON_NAME] White Golf Space Settings Your Notifications Leave Space Timeline…" at bounding box center [385, 178] width 561 height 356
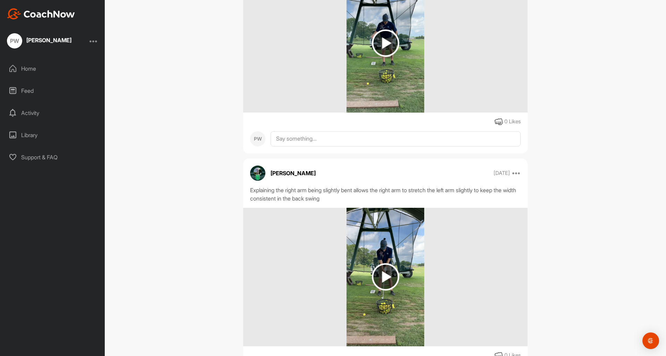
scroll to position [2030, 0]
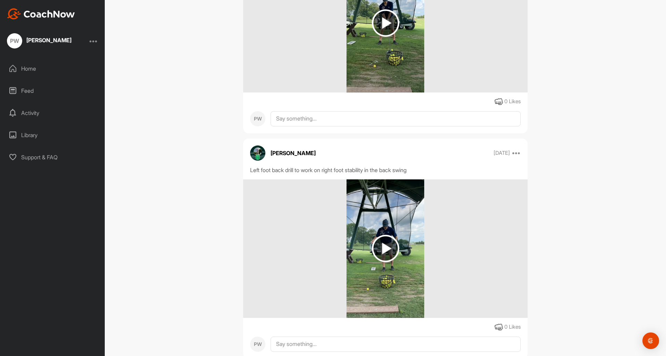
click at [587, 190] on div "[PERSON_NAME] White Golf Space Settings Your Notifications Leave Space Timeline…" at bounding box center [385, 178] width 561 height 356
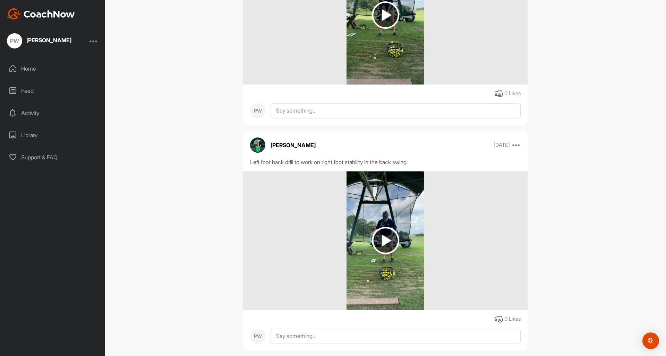
scroll to position [2133, 0]
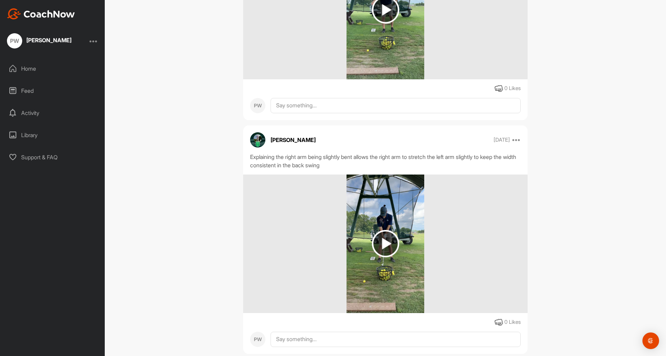
click at [377, 258] on img at bounding box center [385, 243] width 27 height 27
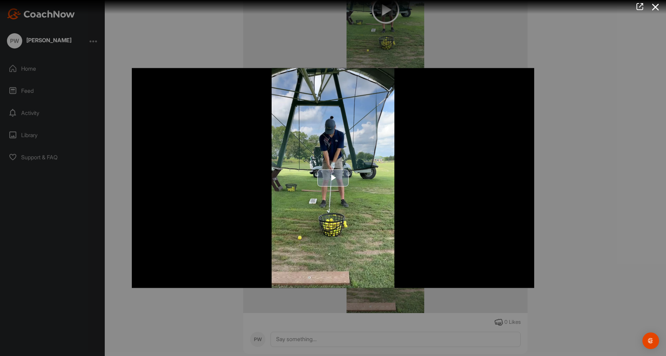
click at [333, 178] on span "Video Player" at bounding box center [333, 178] width 0 height 0
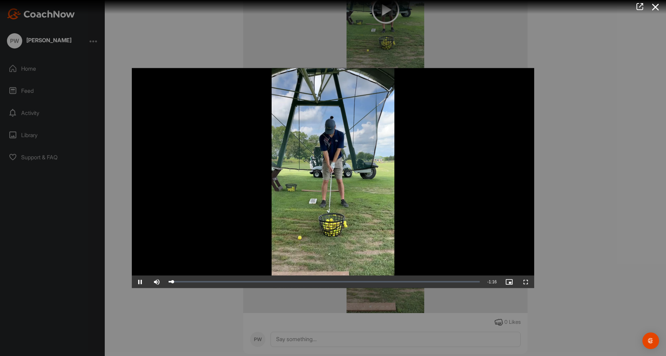
click at [338, 205] on video "Video Player" at bounding box center [333, 178] width 402 height 220
click at [341, 207] on video "Video Player" at bounding box center [333, 178] width 402 height 220
click at [361, 191] on video "Video Player" at bounding box center [333, 178] width 402 height 220
click at [403, 193] on video "Video Player" at bounding box center [333, 178] width 402 height 220
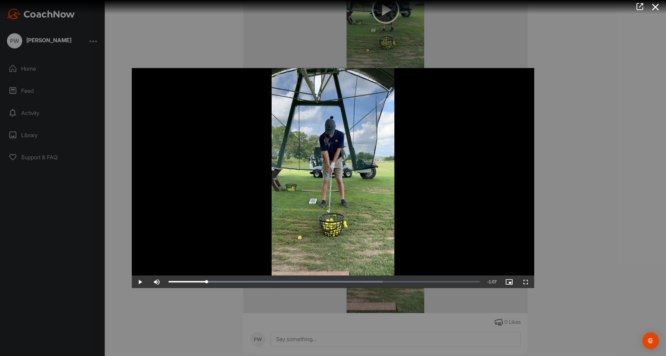
click at [561, 168] on div at bounding box center [333, 178] width 666 height 356
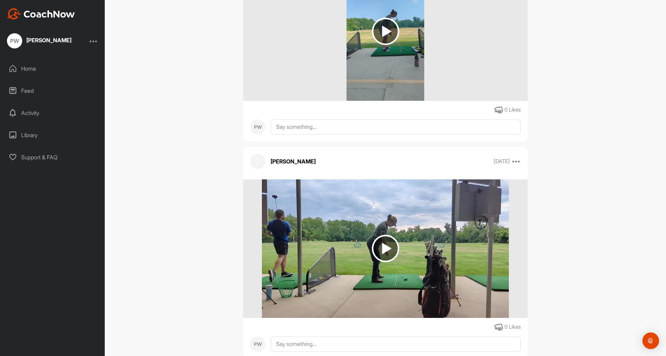
scroll to position [30, 0]
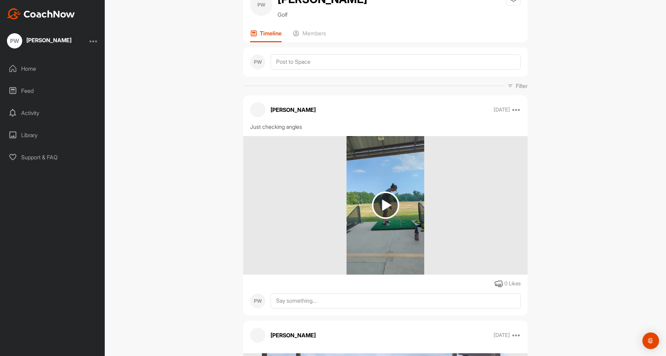
click at [392, 202] on img at bounding box center [385, 205] width 27 height 27
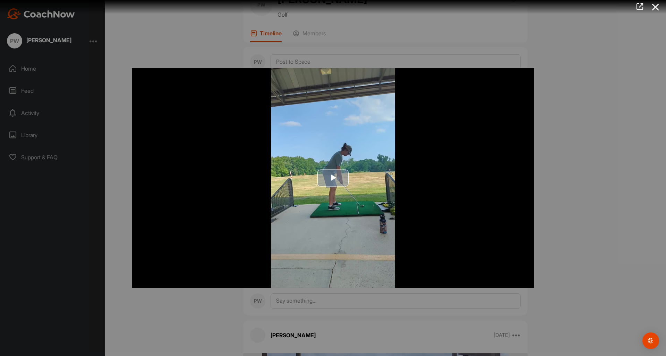
click at [333, 178] on span "Video Player" at bounding box center [333, 178] width 0 height 0
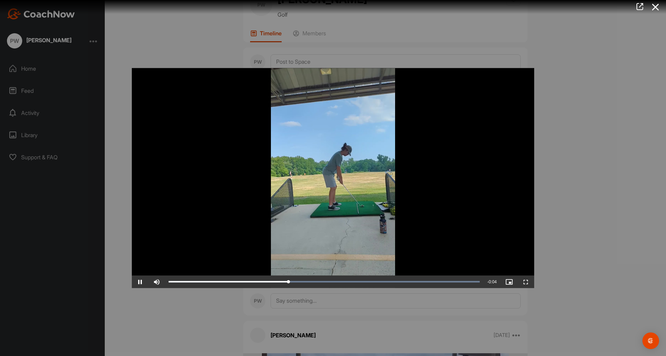
click at [140, 282] on span "Video Player" at bounding box center [140, 282] width 17 height 0
click at [141, 282] on span "Video Player" at bounding box center [140, 282] width 17 height 0
click at [205, 285] on div "Loaded : 100.00% 0:00 0:00" at bounding box center [324, 282] width 318 height 12
click at [143, 282] on span "Video Player" at bounding box center [140, 282] width 17 height 0
drag, startPoint x: 192, startPoint y: 290, endPoint x: 466, endPoint y: 289, distance: 273.6
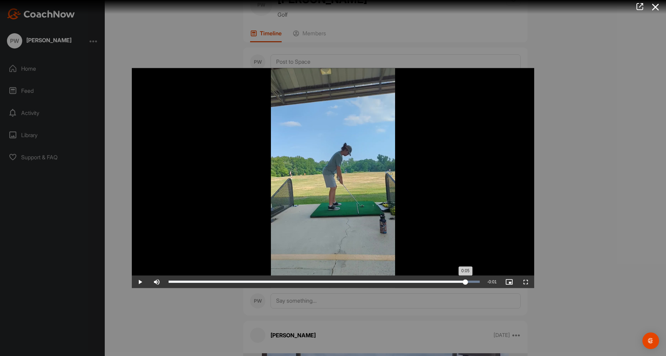
click at [465, 283] on div "0:05" at bounding box center [317, 282] width 297 height 2
click at [558, 212] on div at bounding box center [333, 178] width 666 height 356
